Goal: Transaction & Acquisition: Purchase product/service

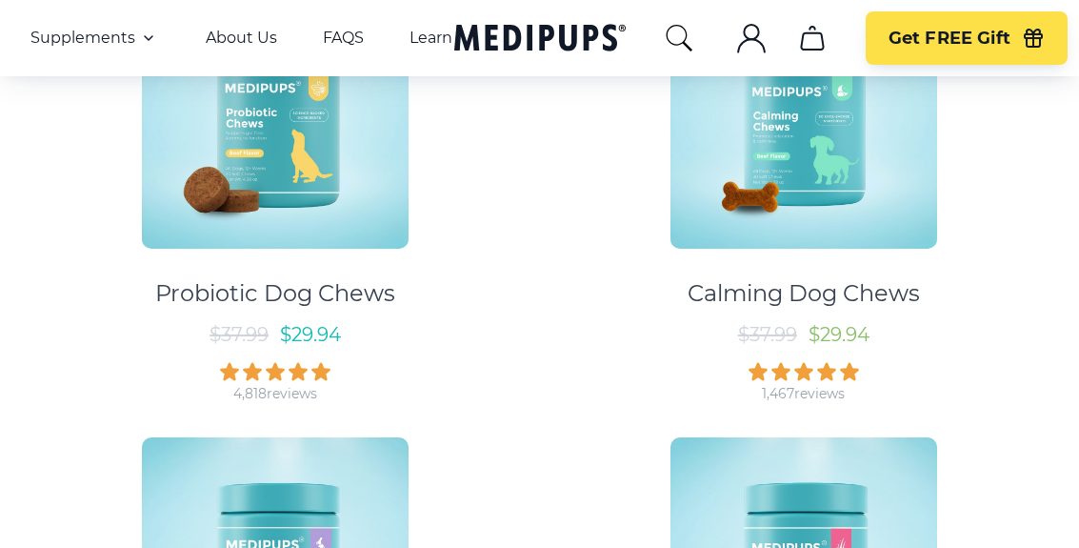
scroll to position [512, 0]
click at [849, 165] on img at bounding box center [804, 116] width 267 height 267
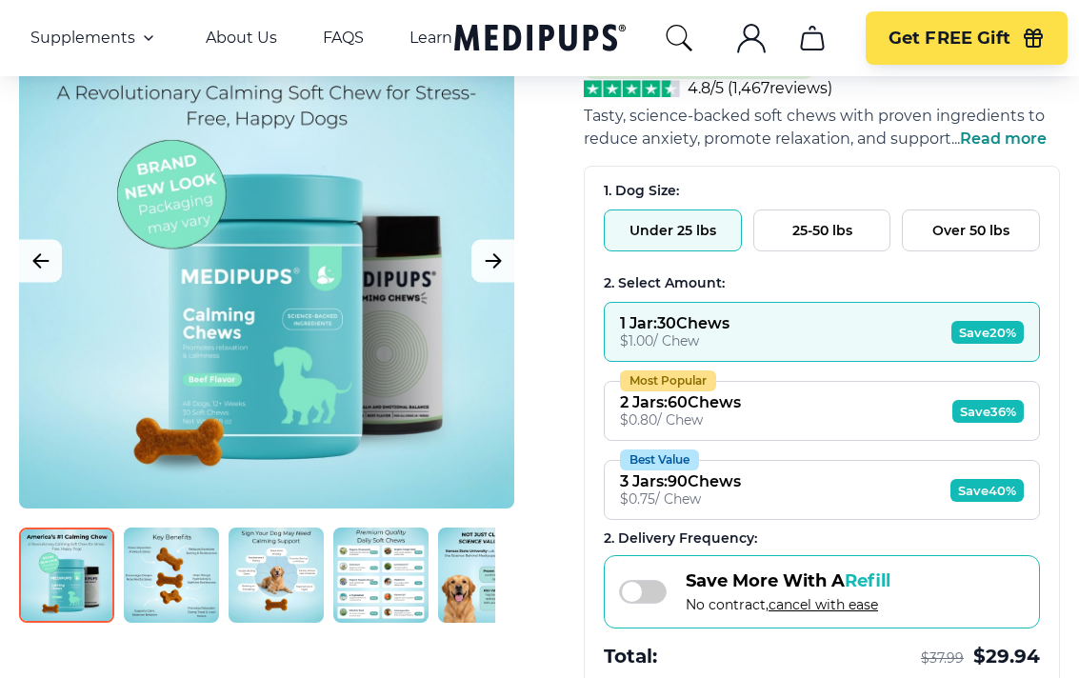
scroll to position [220, 0]
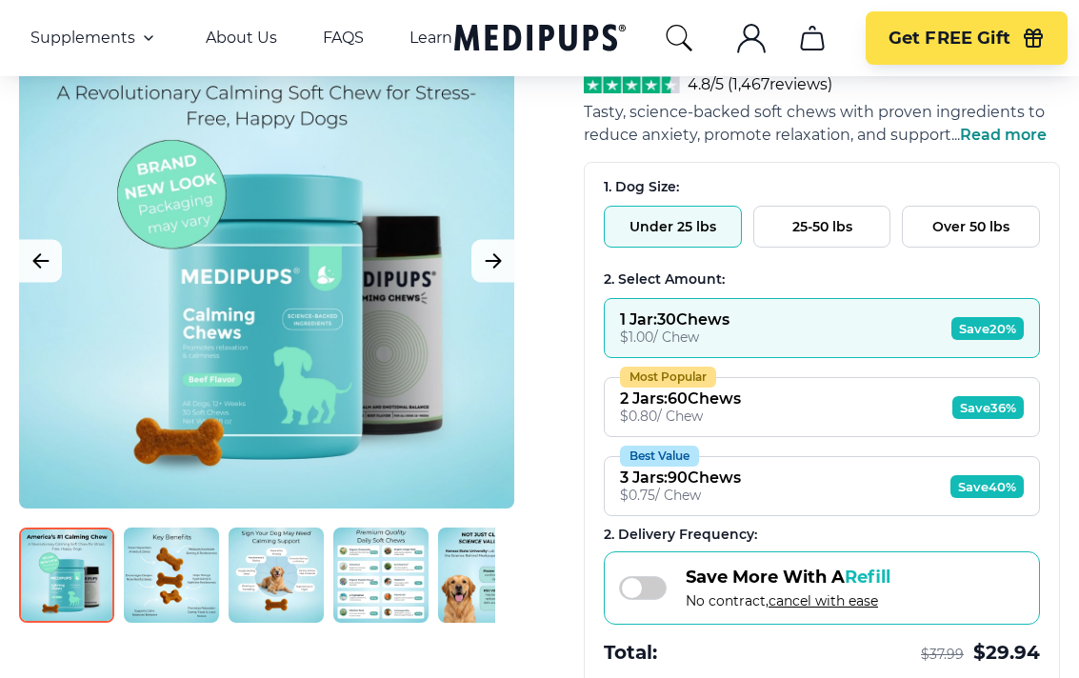
click at [818, 225] on button "25-50 lbs" at bounding box center [822, 227] width 138 height 42
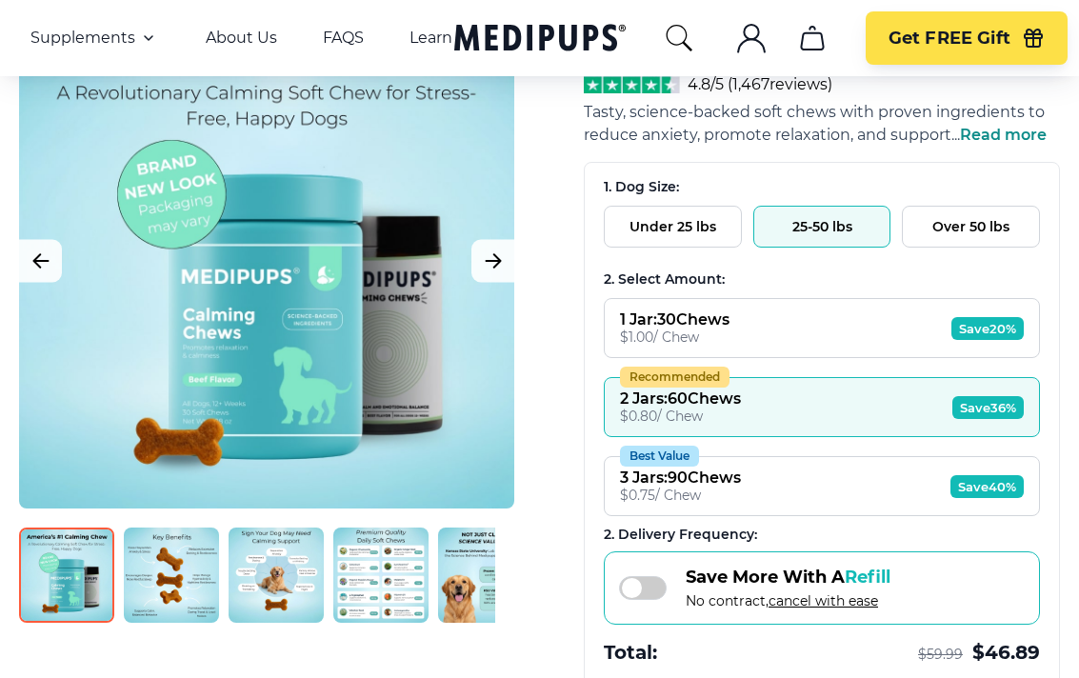
click at [826, 328] on button "1 Jar : 30 Chews $ 1.00 / Chew Save 20%" at bounding box center [822, 328] width 436 height 60
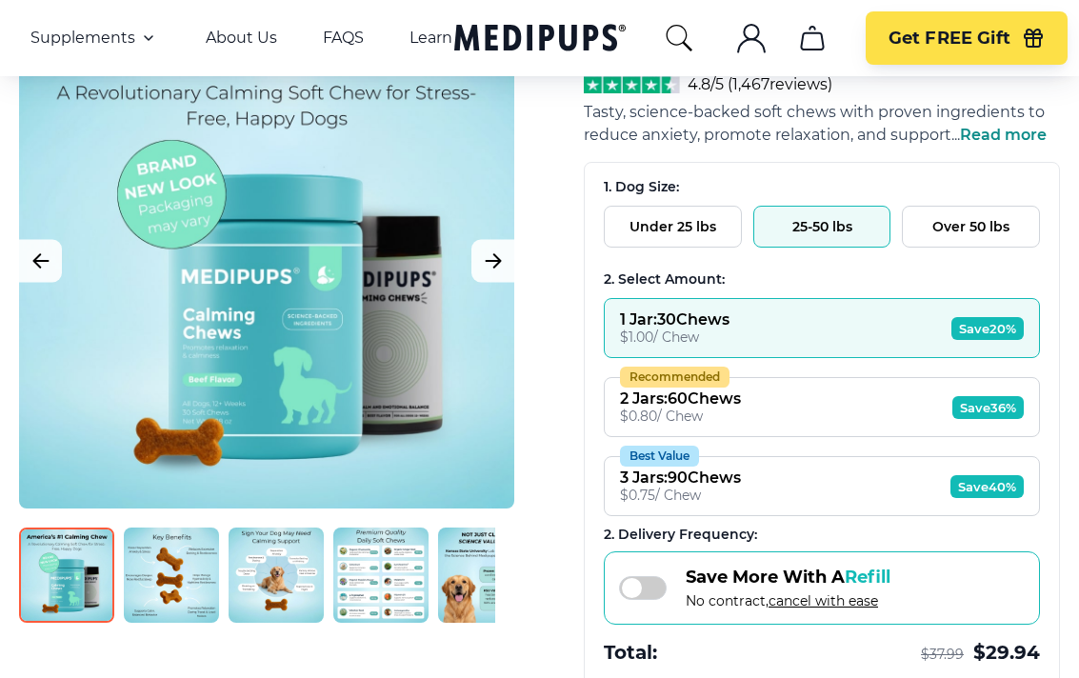
click at [887, 406] on button "Recommended 2 Jars : 60 Chews $ 0.80 / Chew Save 36%" at bounding box center [822, 407] width 436 height 60
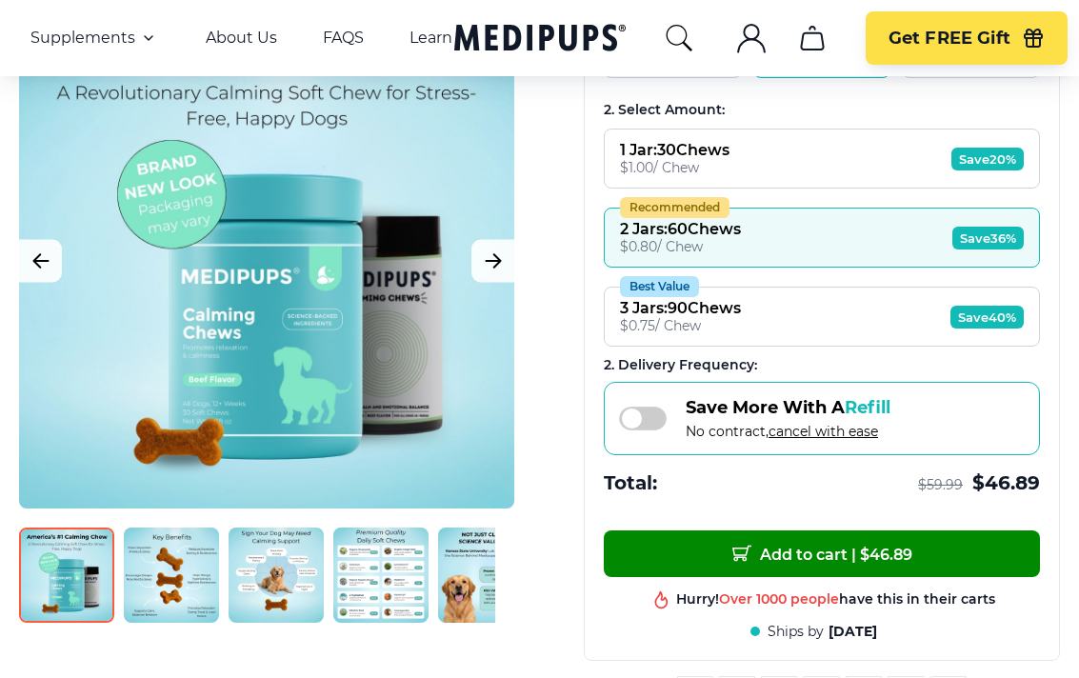
scroll to position [364, 0]
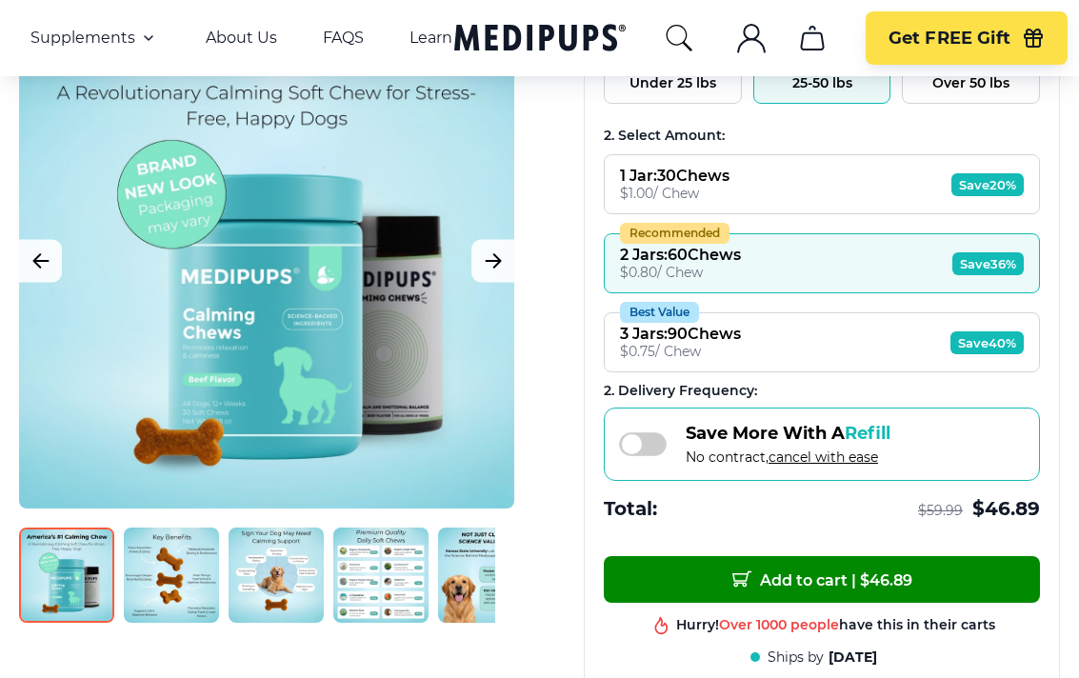
click at [990, 188] on span "Save 20%" at bounding box center [988, 184] width 72 height 23
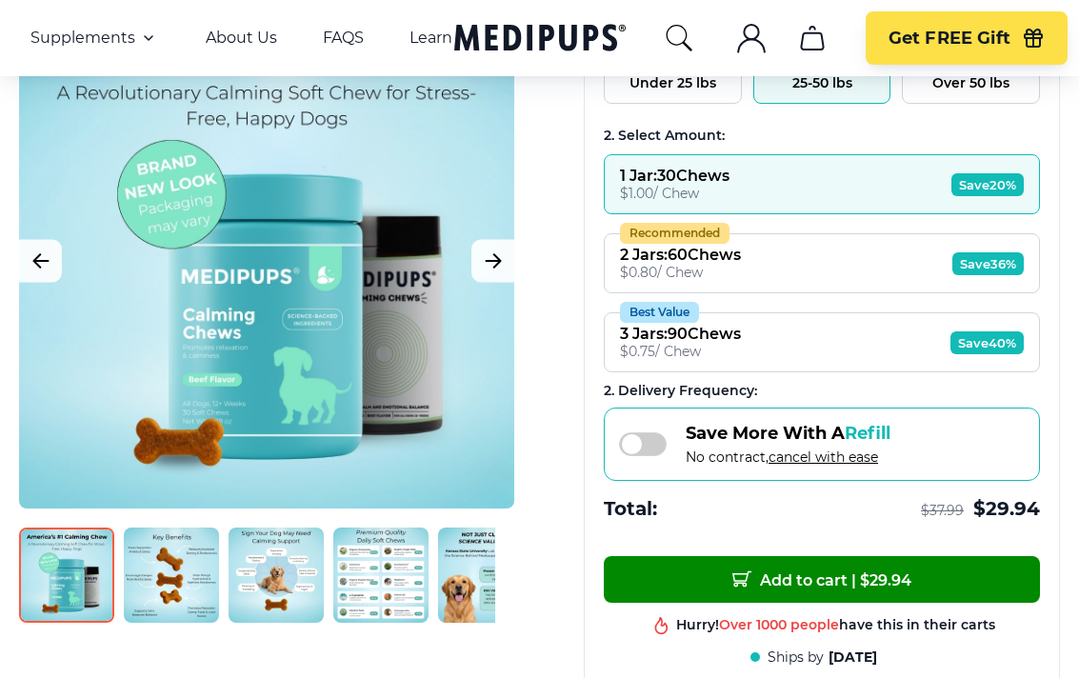
click at [910, 585] on span "Add to cart | $ 29.94" at bounding box center [821, 580] width 179 height 20
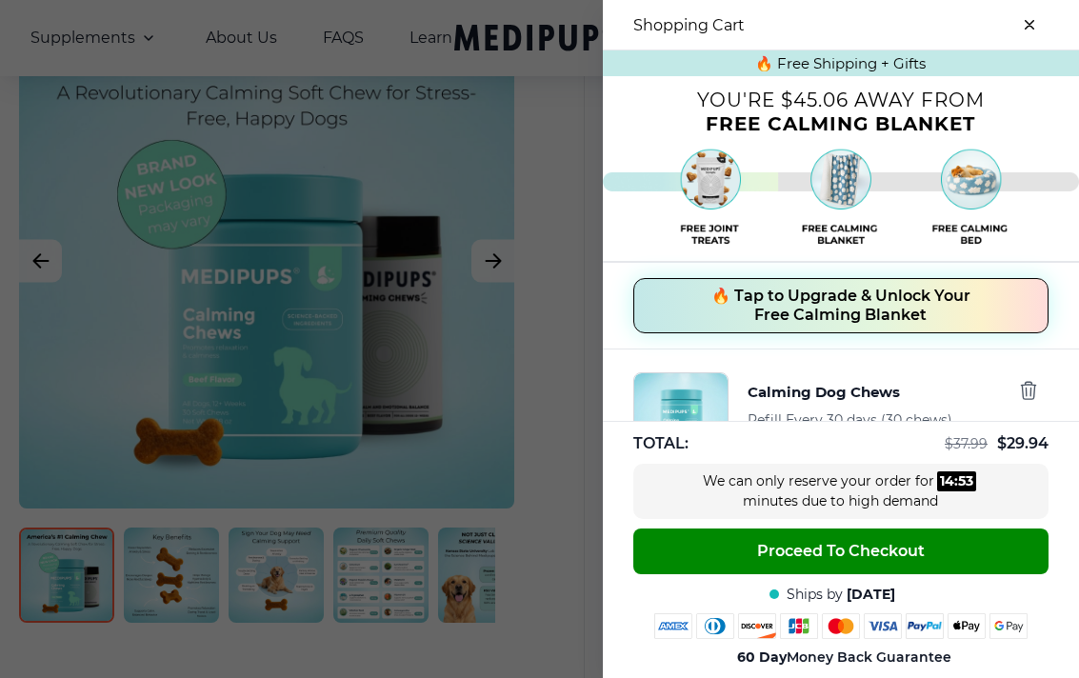
click at [892, 304] on span "🔥 Tap to Upgrade & Unlock Your Free Calming Blanket" at bounding box center [841, 306] width 259 height 38
click at [908, 306] on span "🔥 Tap to Upgrade & Unlock Your Free Calming Dog Bed 🛌" at bounding box center [841, 306] width 259 height 38
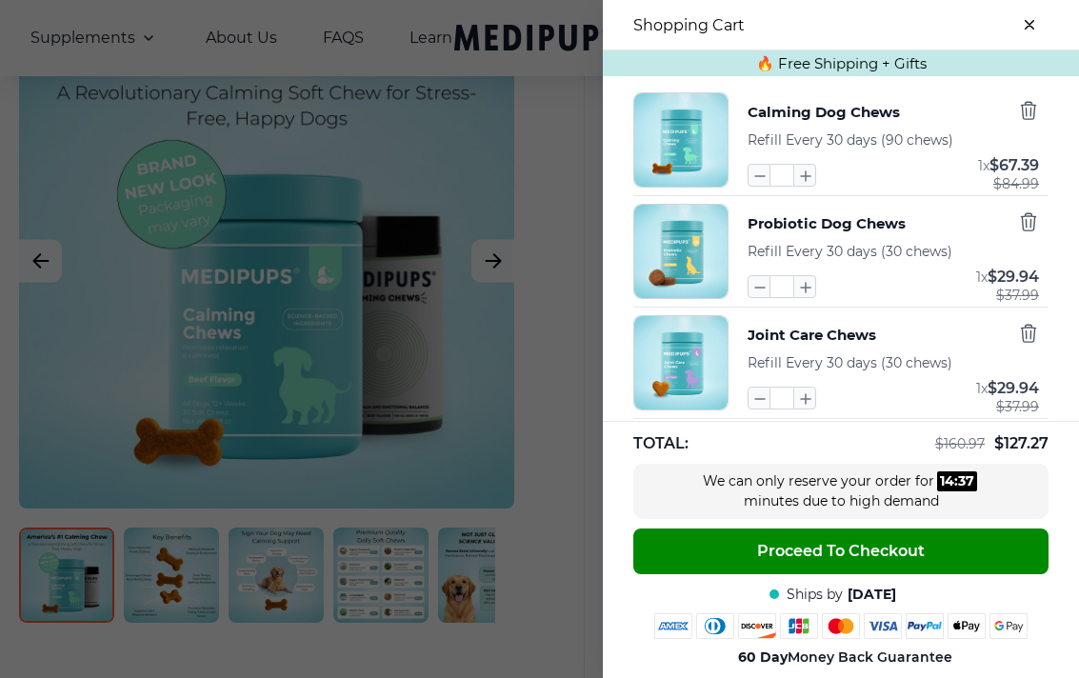
scroll to position [118, 0]
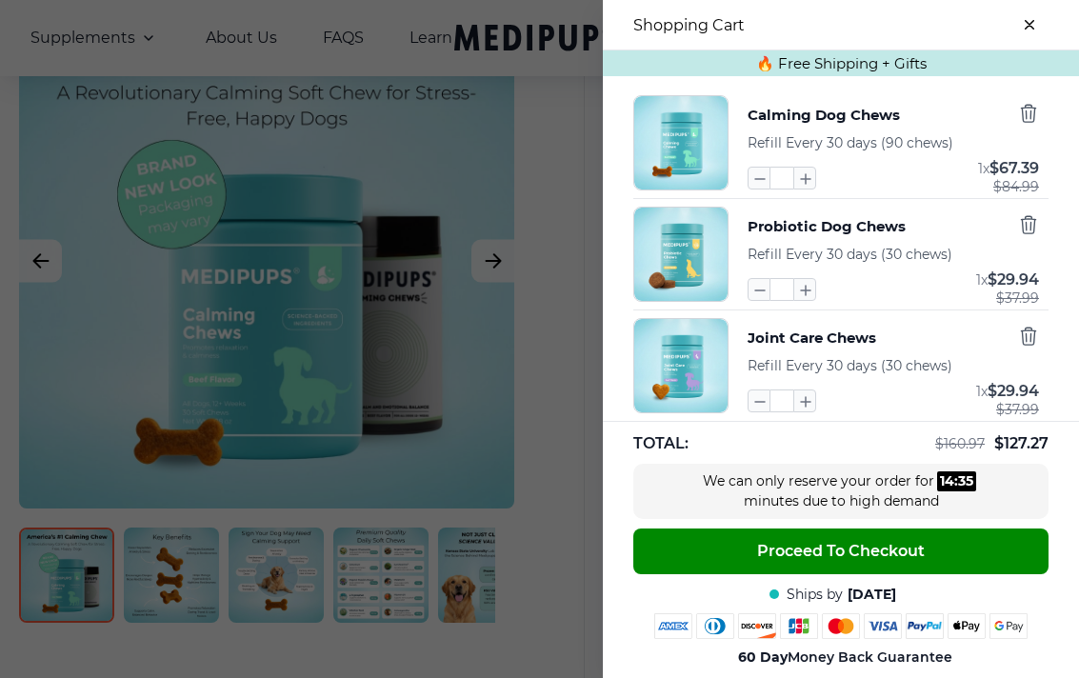
click at [1035, 224] on icon "button" at bounding box center [1028, 224] width 21 height 21
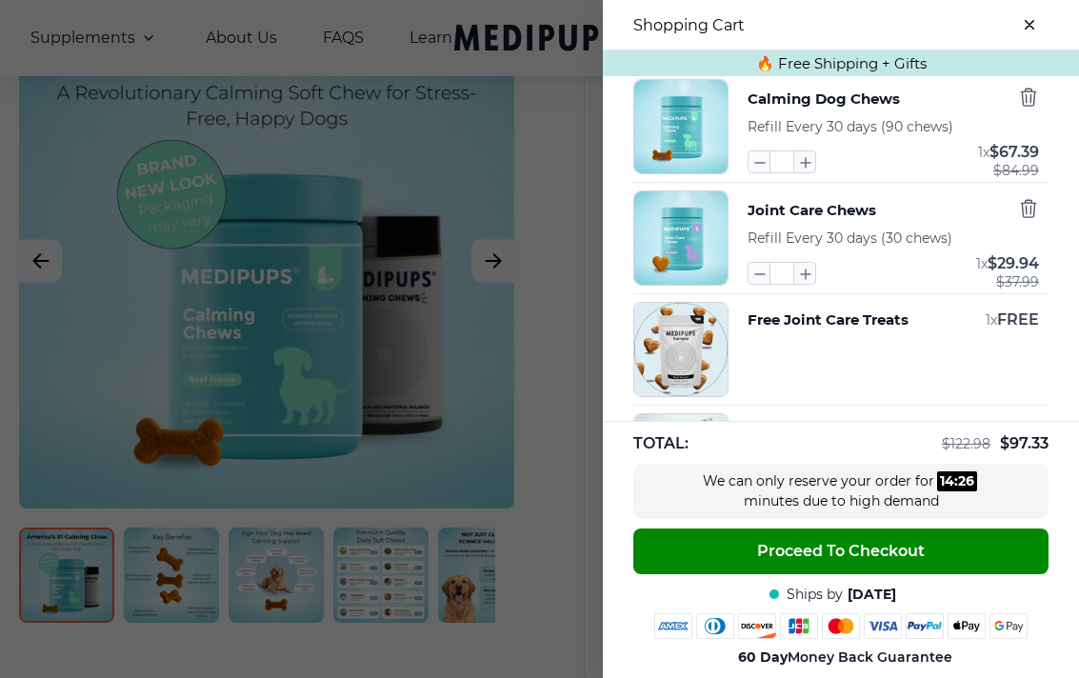
scroll to position [292, 0]
click at [1034, 208] on icon "button" at bounding box center [1028, 209] width 21 height 21
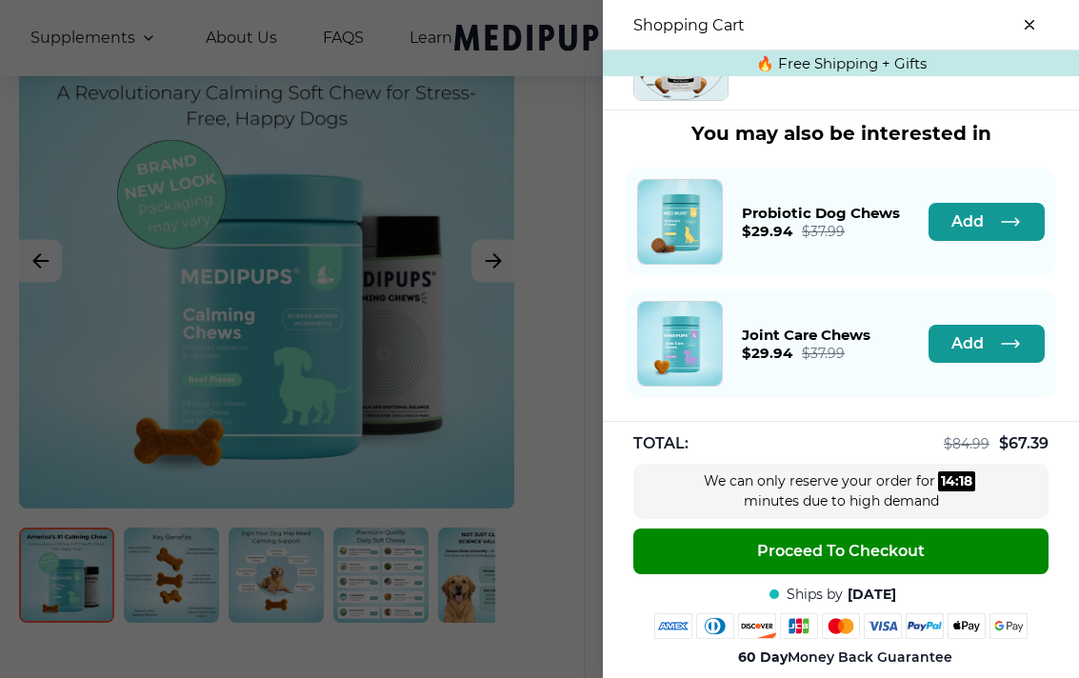
scroll to position [486, 0]
click at [972, 222] on span "Add" at bounding box center [968, 221] width 32 height 19
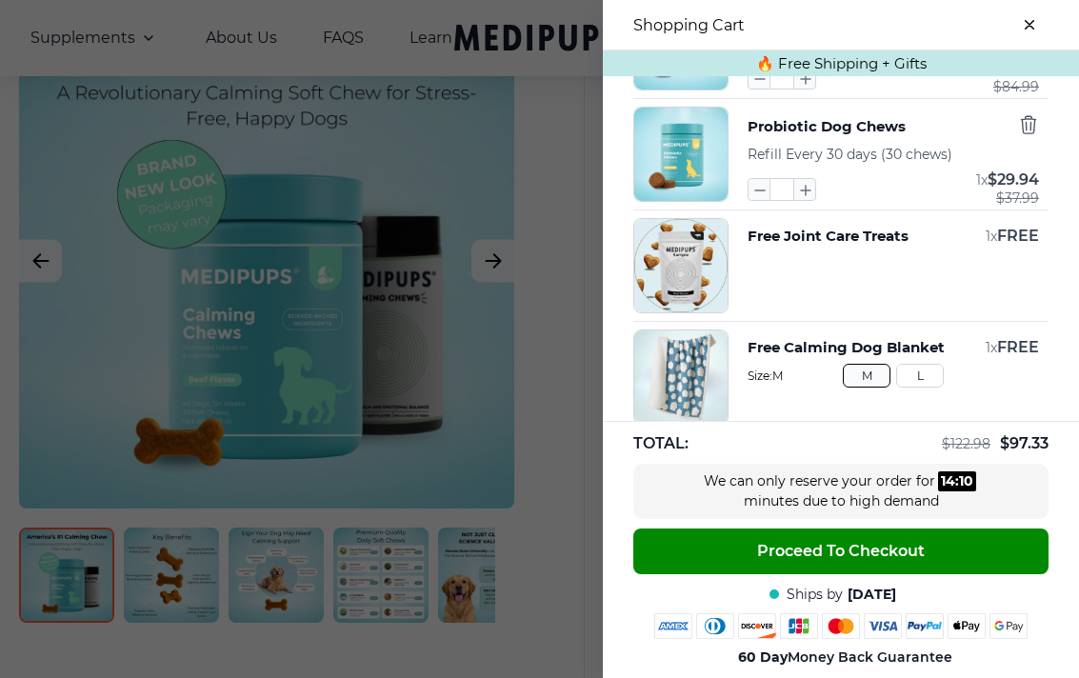
scroll to position [376, 0]
click at [1037, 125] on icon "button" at bounding box center [1028, 125] width 21 height 21
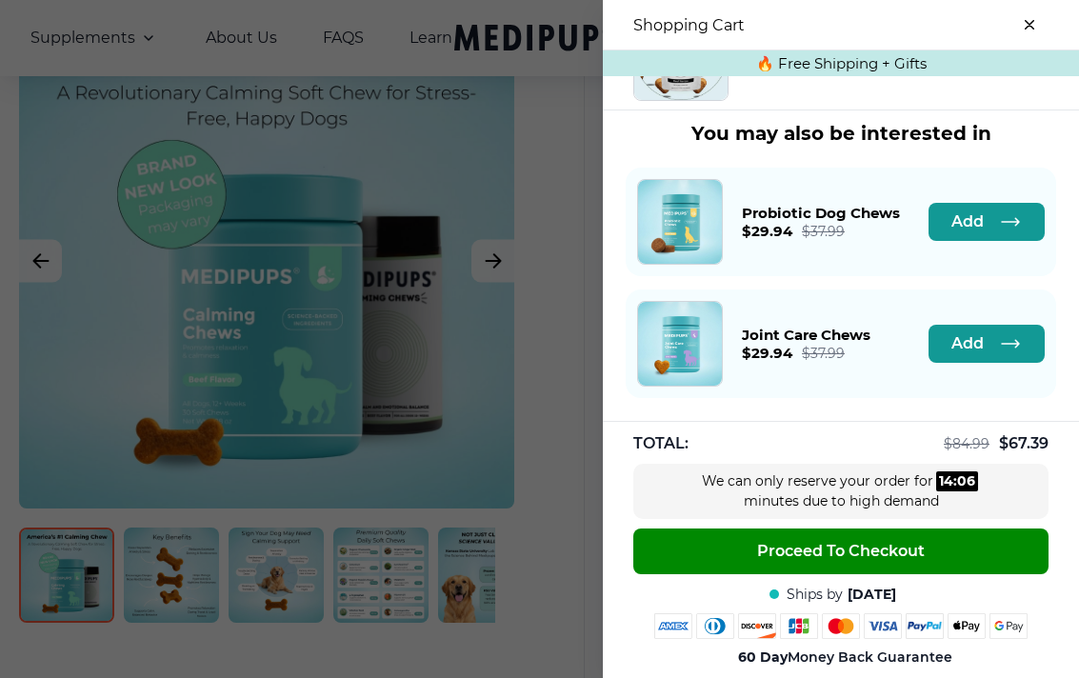
scroll to position [486, 0]
click at [927, 539] on button "Proceed To Checkout" at bounding box center [840, 552] width 415 height 46
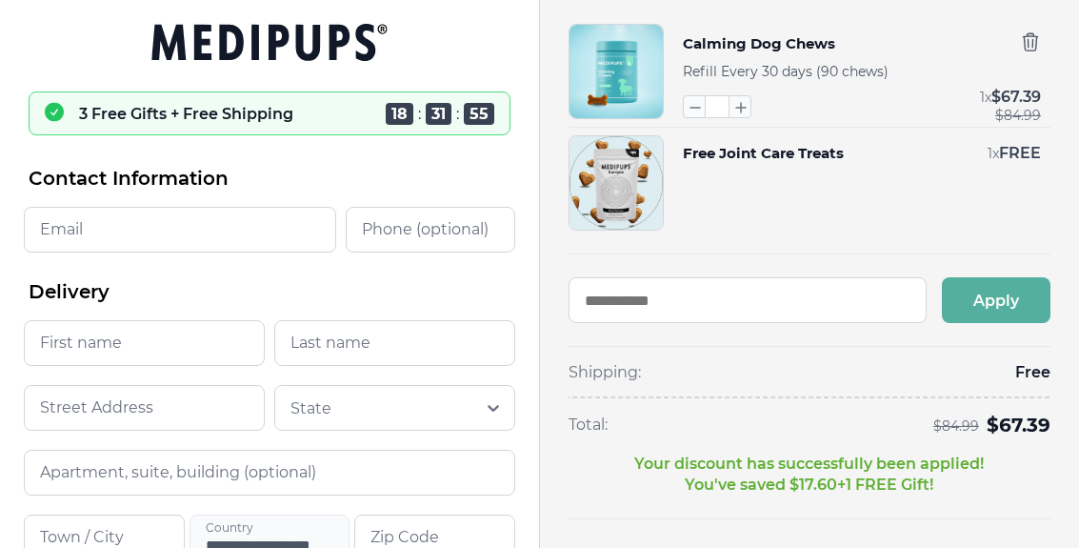
click at [83, 230] on input "Email" at bounding box center [180, 230] width 312 height 46
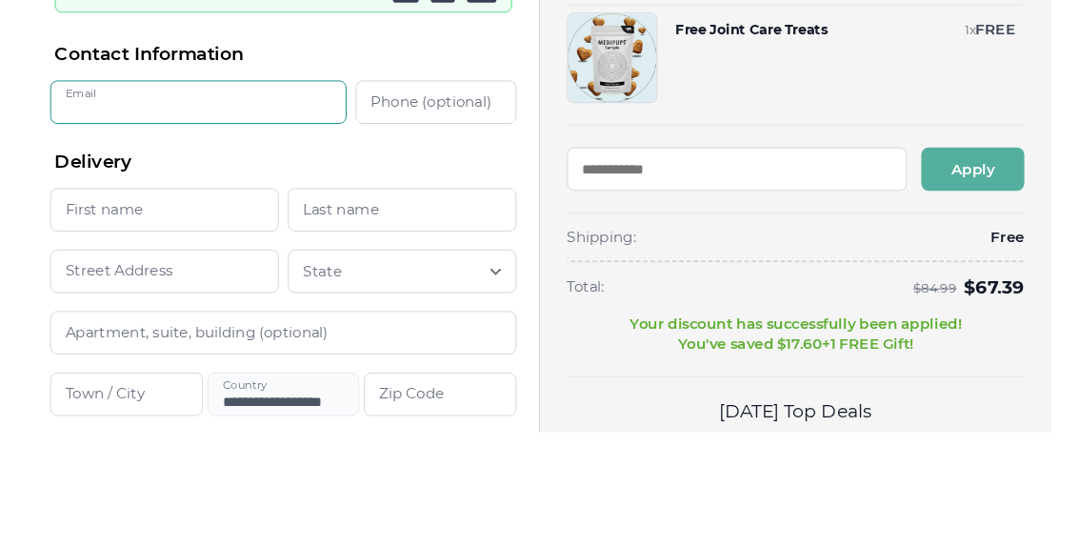
scroll to position [122, 0]
